Goal: Task Accomplishment & Management: Complete application form

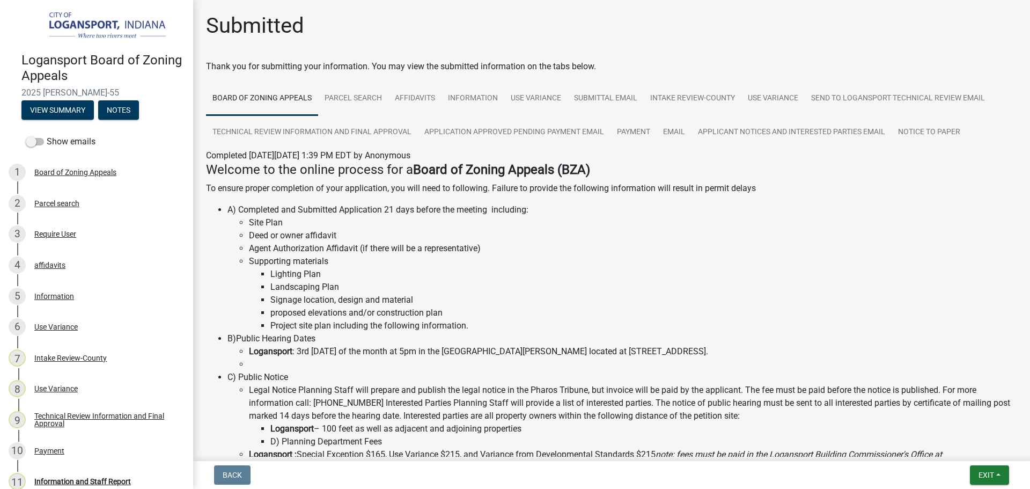
scroll to position [54, 0]
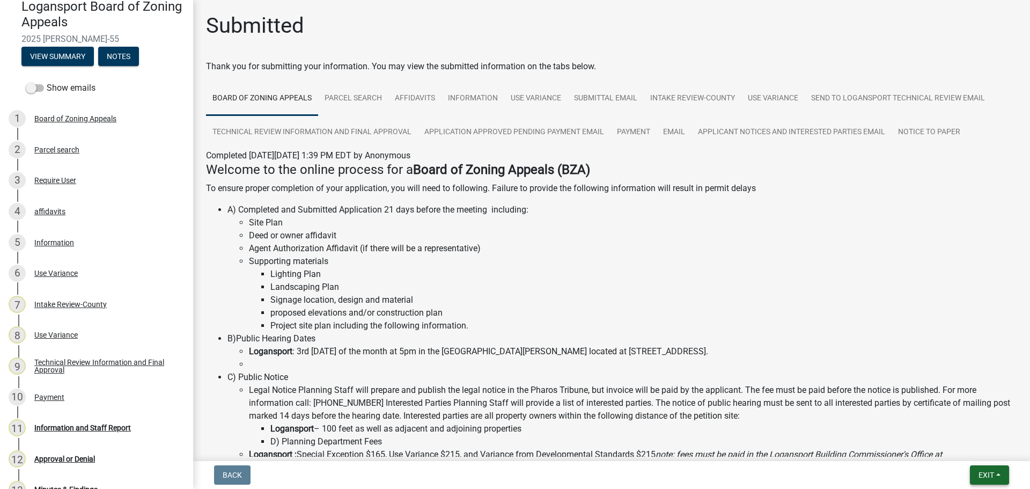
click at [993, 474] on span "Exit" at bounding box center [987, 475] width 16 height 9
click at [985, 454] on button "Save & Exit" at bounding box center [967, 447] width 86 height 26
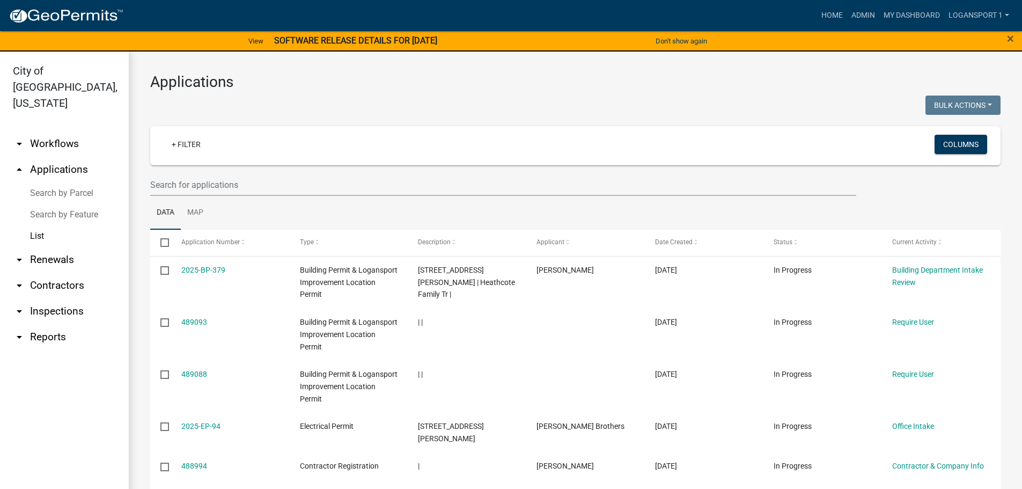
click at [38, 225] on link "List" at bounding box center [64, 235] width 129 height 21
click at [237, 187] on input "text" at bounding box center [503, 185] width 706 height 22
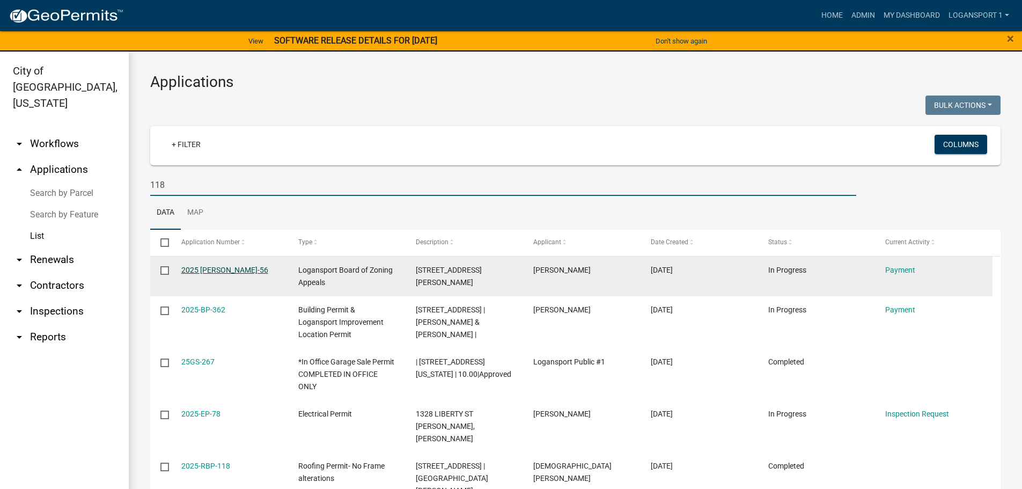
type input "118"
click at [213, 274] on link "2025 [PERSON_NAME]-56" at bounding box center [224, 270] width 87 height 9
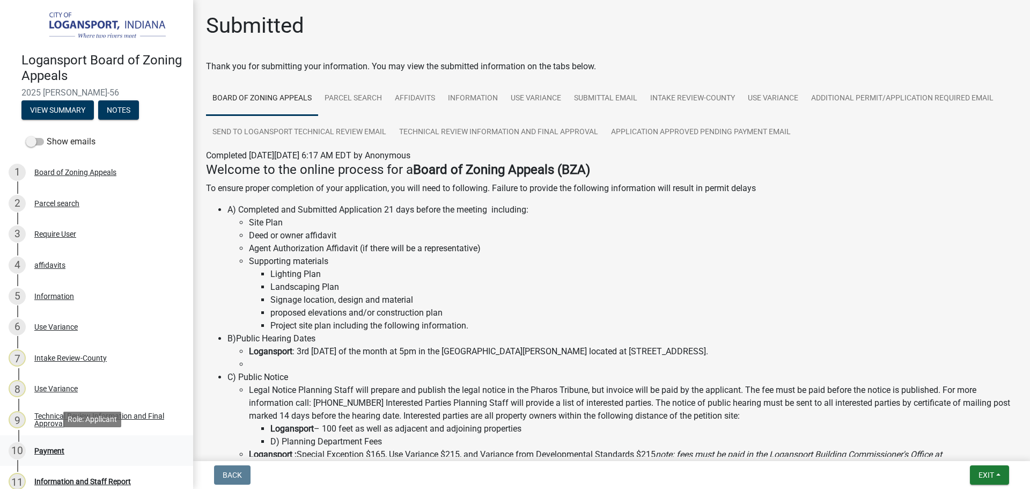
click at [54, 454] on div "10 Payment" at bounding box center [92, 450] width 167 height 17
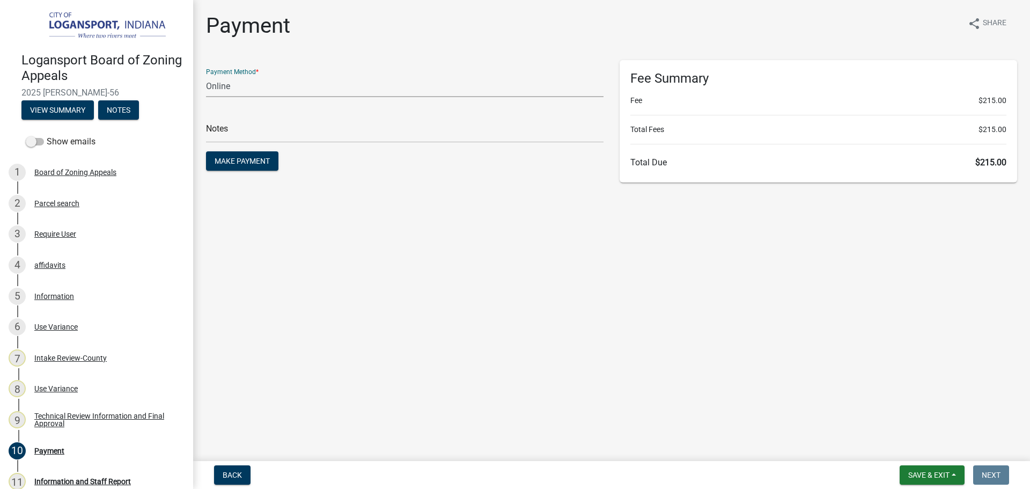
click at [255, 87] on select "Credit Card POS Check Cash Online" at bounding box center [405, 86] width 398 height 22
select select "2: 1"
click at [206, 75] on select "Credit Card POS Check Cash Online" at bounding box center [405, 86] width 398 height 22
click at [257, 136] on input "text" at bounding box center [405, 132] width 398 height 22
type input "118429"
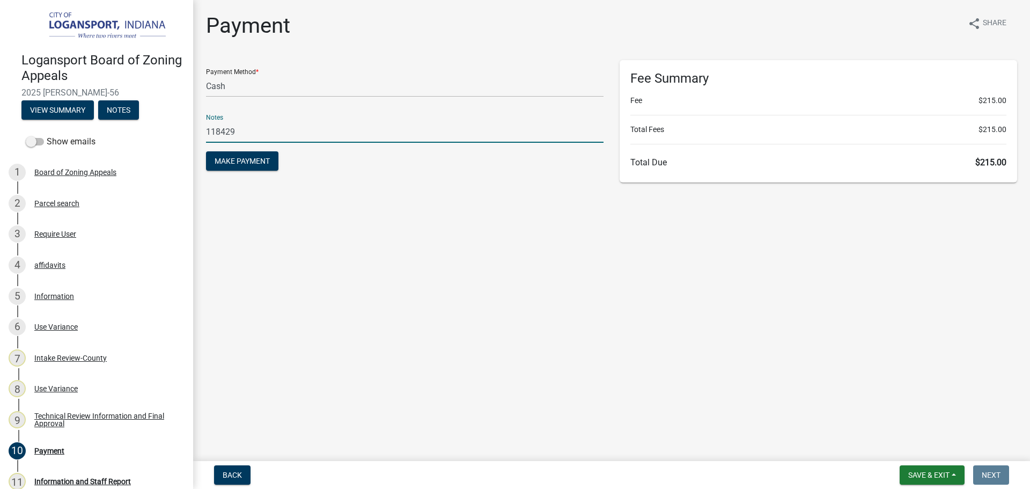
click at [206, 151] on button "Make Payment" at bounding box center [242, 160] width 72 height 19
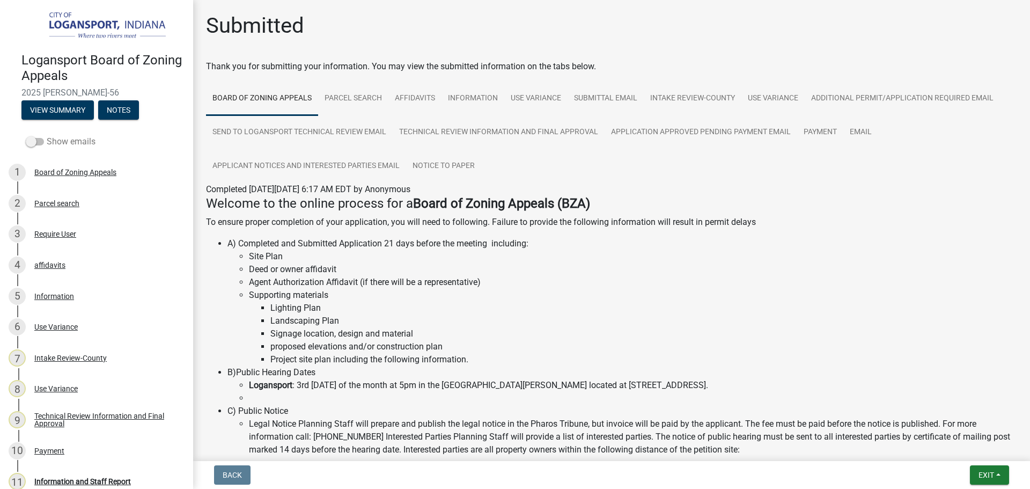
click at [33, 145] on span at bounding box center [35, 142] width 18 height 8
click at [47, 135] on input "Show emails" at bounding box center [47, 135] width 0 height 0
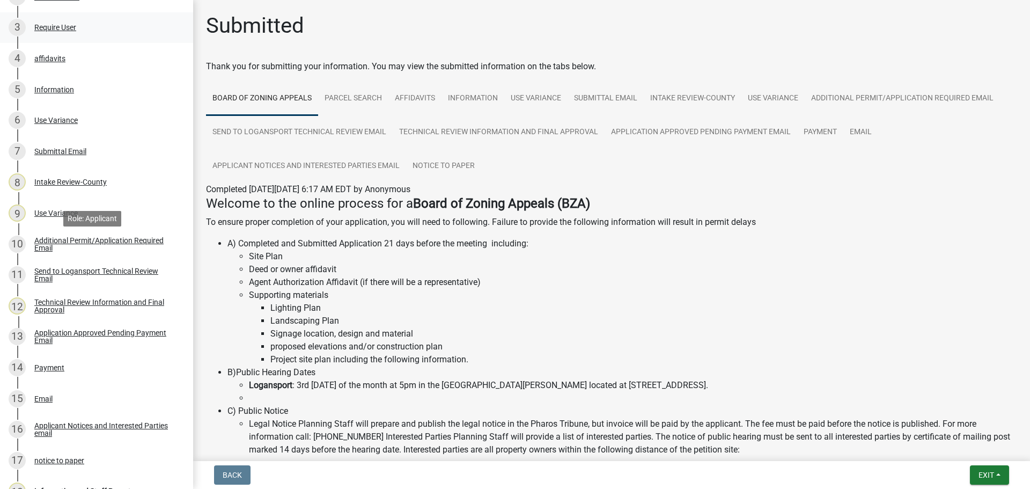
scroll to position [215, 0]
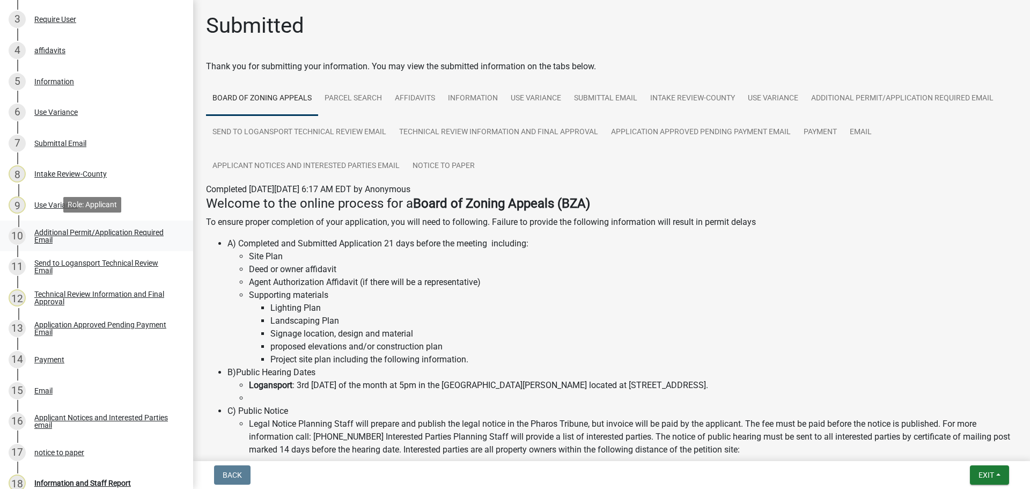
click at [122, 233] on div "Additional Permit/Application Required Email" at bounding box center [105, 236] width 142 height 15
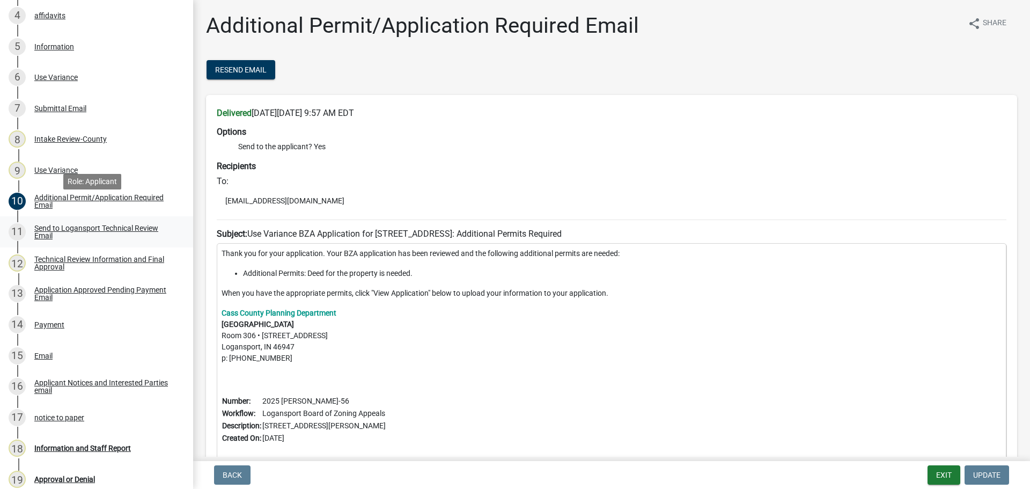
scroll to position [268, 0]
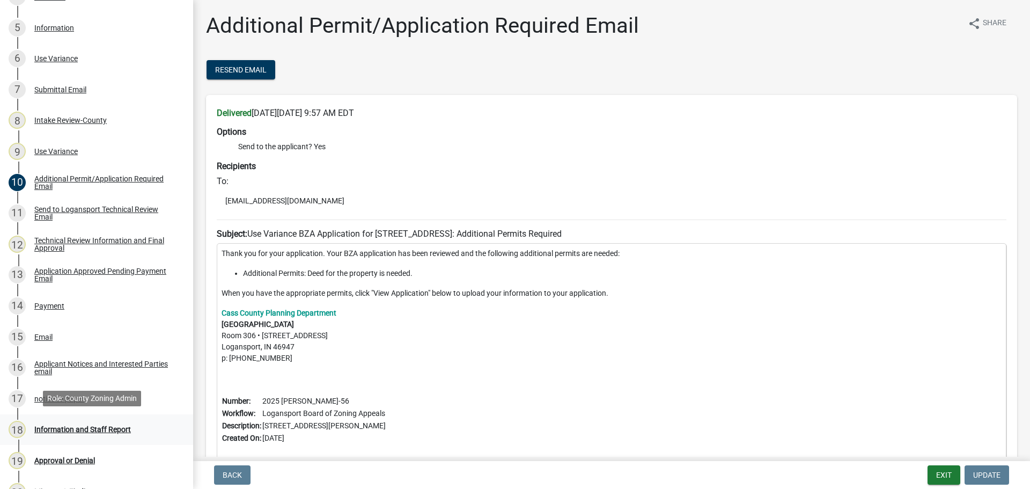
click at [49, 432] on div "18 Information and Staff Report" at bounding box center [92, 429] width 167 height 17
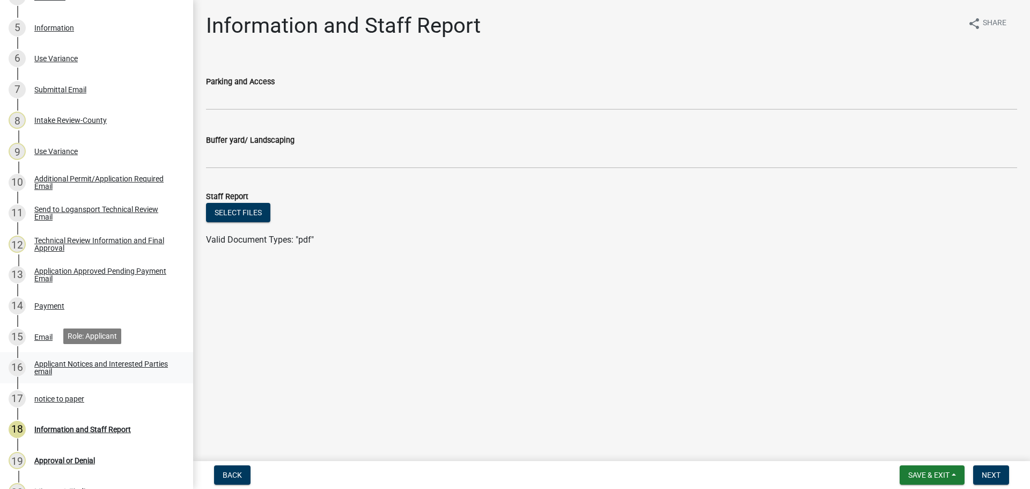
click at [52, 371] on div "Applicant Notices and Interested Parties email" at bounding box center [105, 367] width 142 height 15
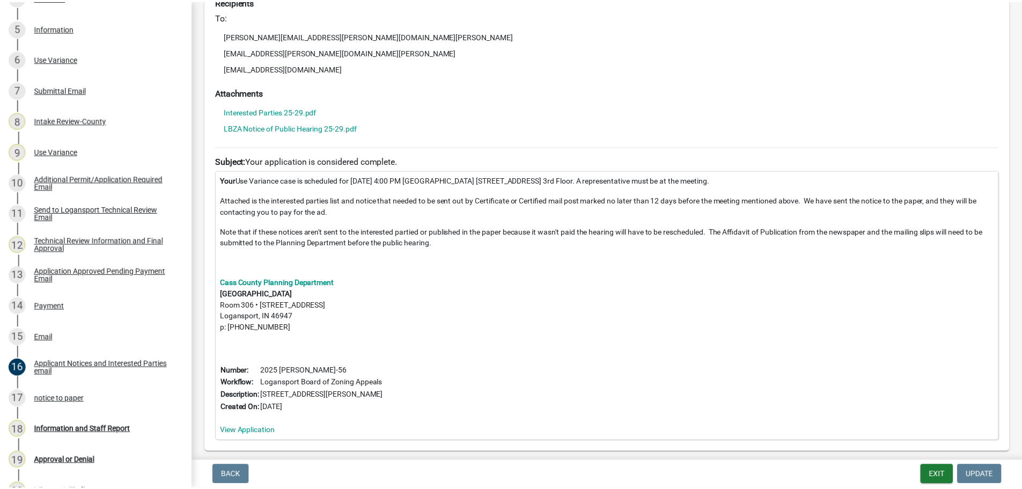
scroll to position [262, 0]
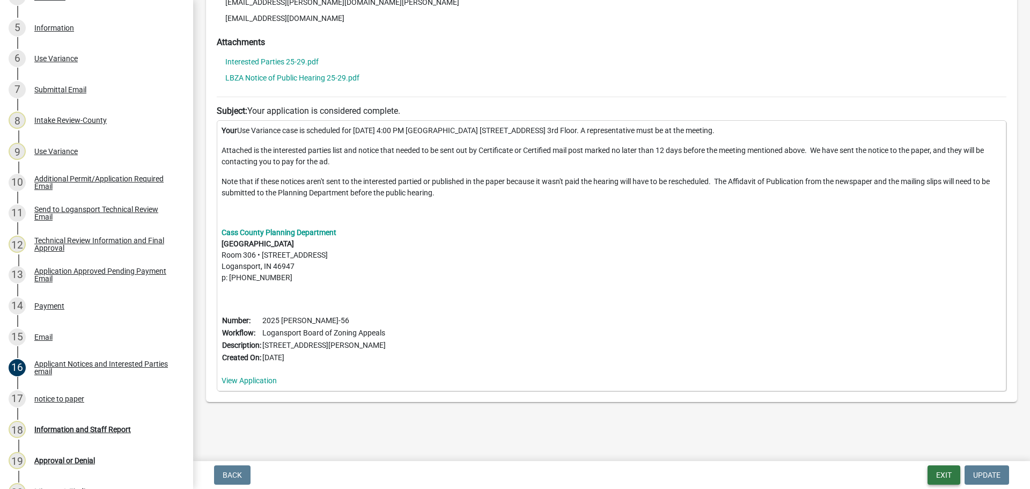
click at [943, 471] on button "Exit" at bounding box center [944, 474] width 33 height 19
